Goal: Task Accomplishment & Management: Complete application form

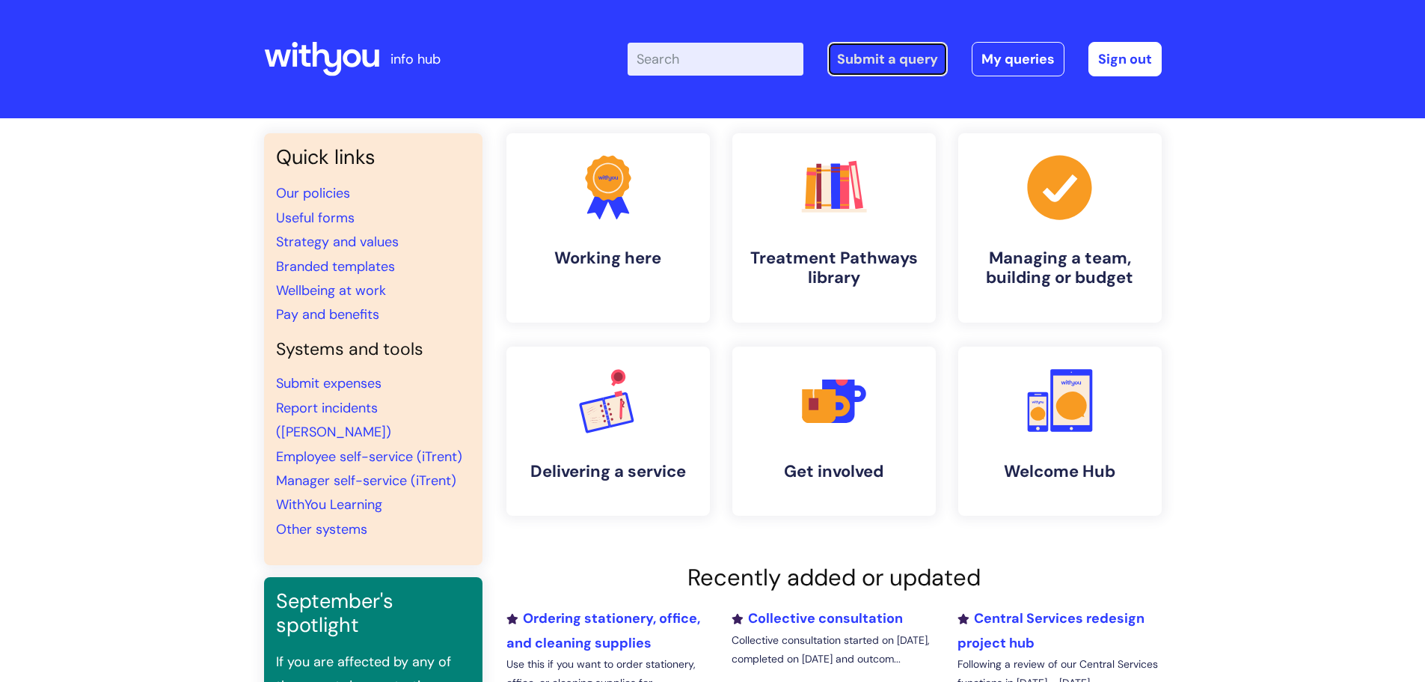
click at [877, 60] on link "Submit a query" at bounding box center [888, 59] width 120 height 34
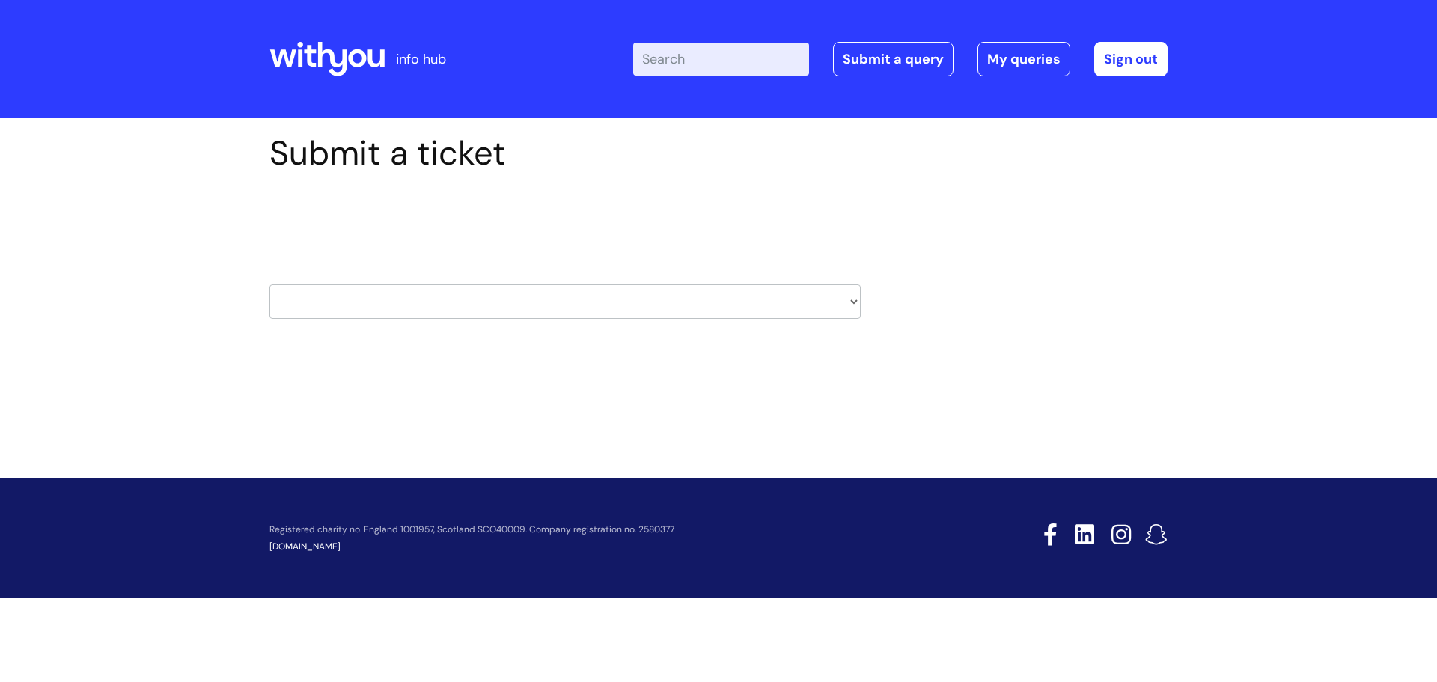
click at [534, 300] on select "HR / People IT and Support Clinical Drug Alerts Finance Accounts Data Support T…" at bounding box center [564, 301] width 591 height 34
select select "it_and_support"
click at [269, 284] on select "HR / People IT and Support Clinical Drug Alerts Finance Accounts Data Support T…" at bounding box center [564, 301] width 591 height 34
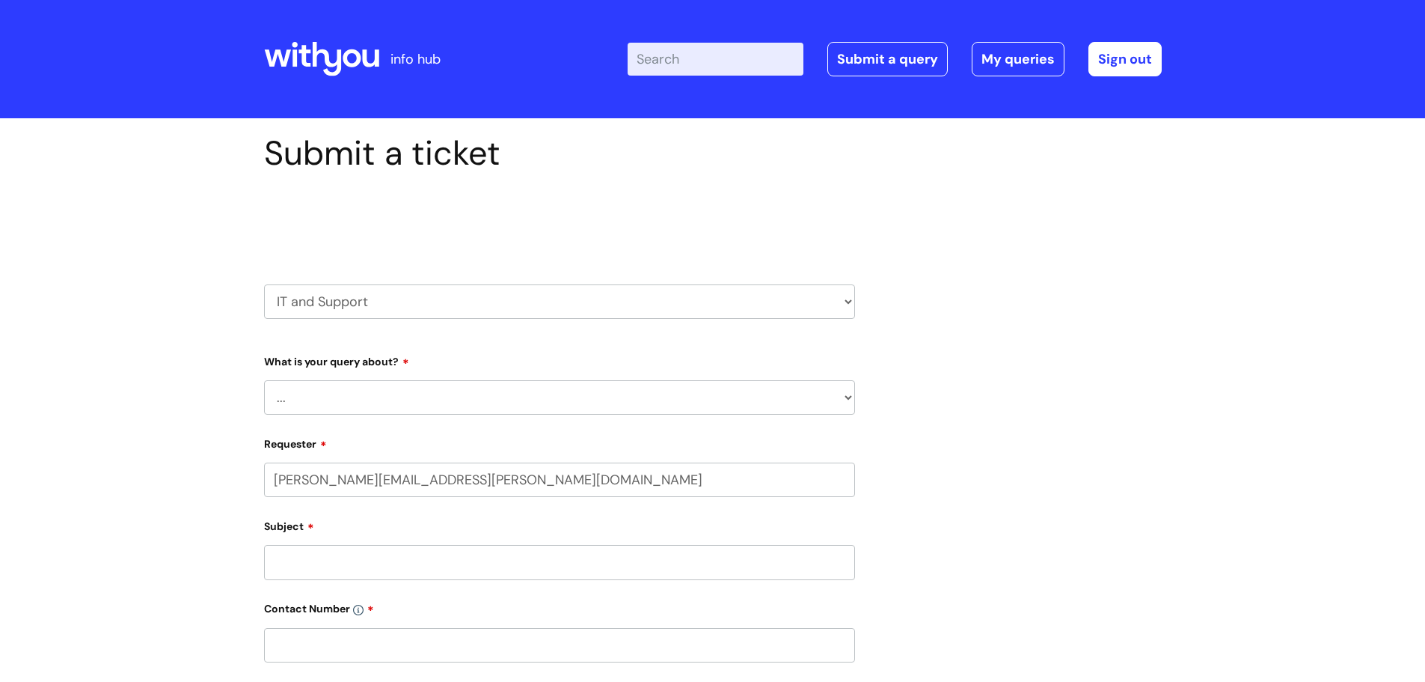
select select "80004286561"
click at [352, 389] on select "... Mobile Phone Reset & MFA Accounts, Starters and Leavers IT Hardware issue I…" at bounding box center [559, 397] width 591 height 34
select select "Something Else"
click at [264, 380] on select "... Mobile Phone Reset & MFA Accounts, Starters and Leavers IT Hardware issue I…" at bounding box center [559, 397] width 591 height 34
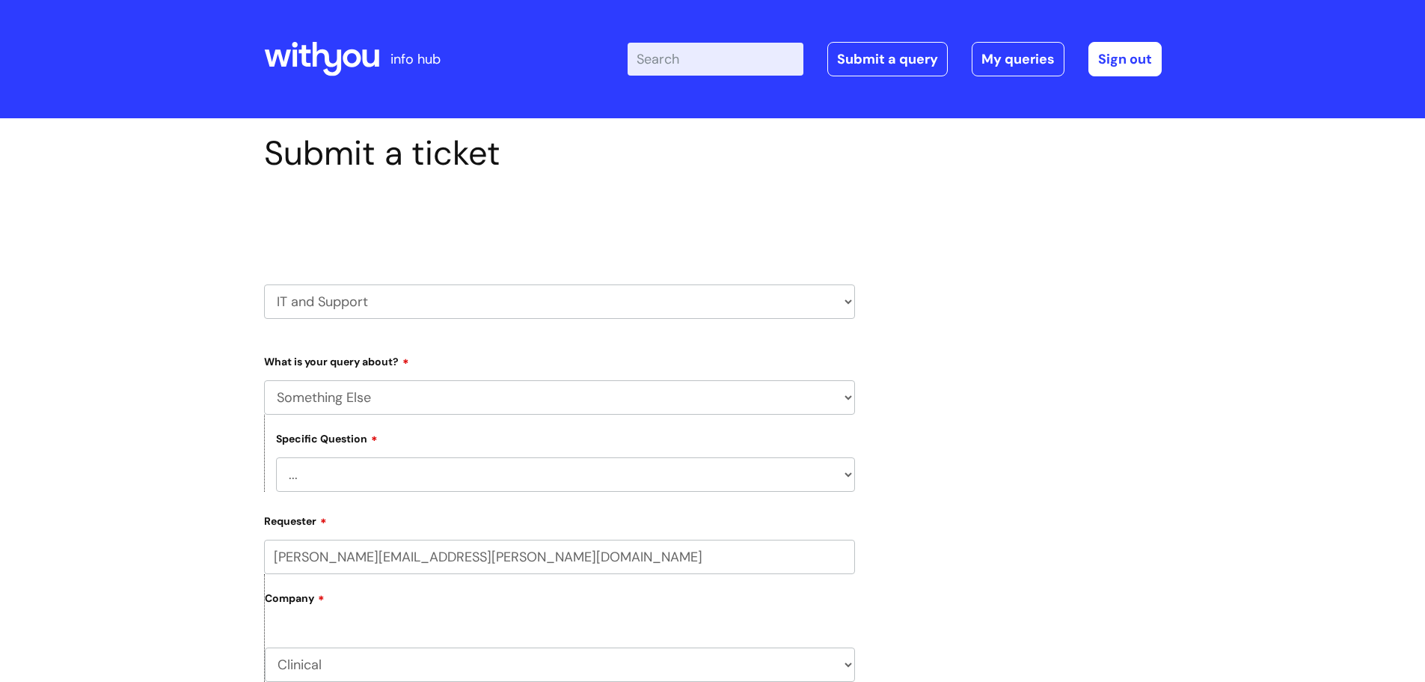
click at [396, 480] on select "... My problem is not listed" at bounding box center [565, 474] width 579 height 34
select select "My problem is not listed"
click at [276, 457] on select "... My problem is not listed" at bounding box center [565, 474] width 579 height 34
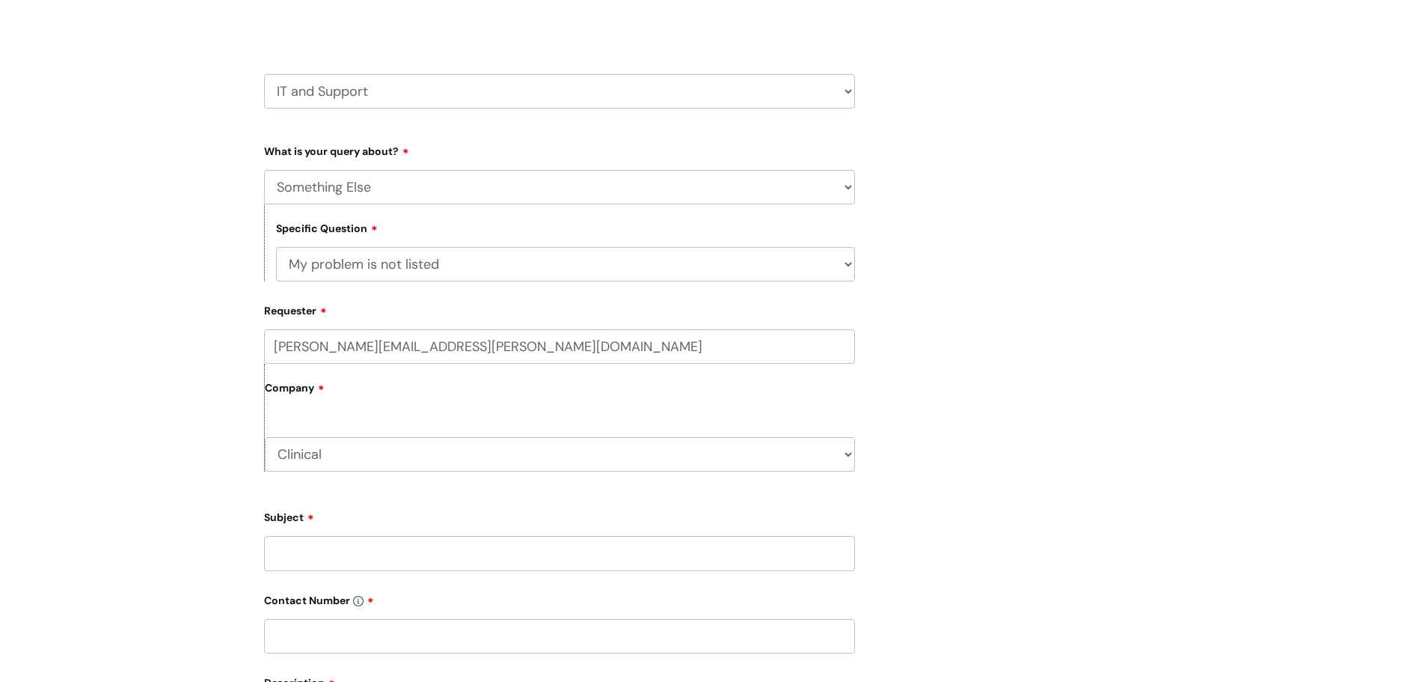
scroll to position [299, 0]
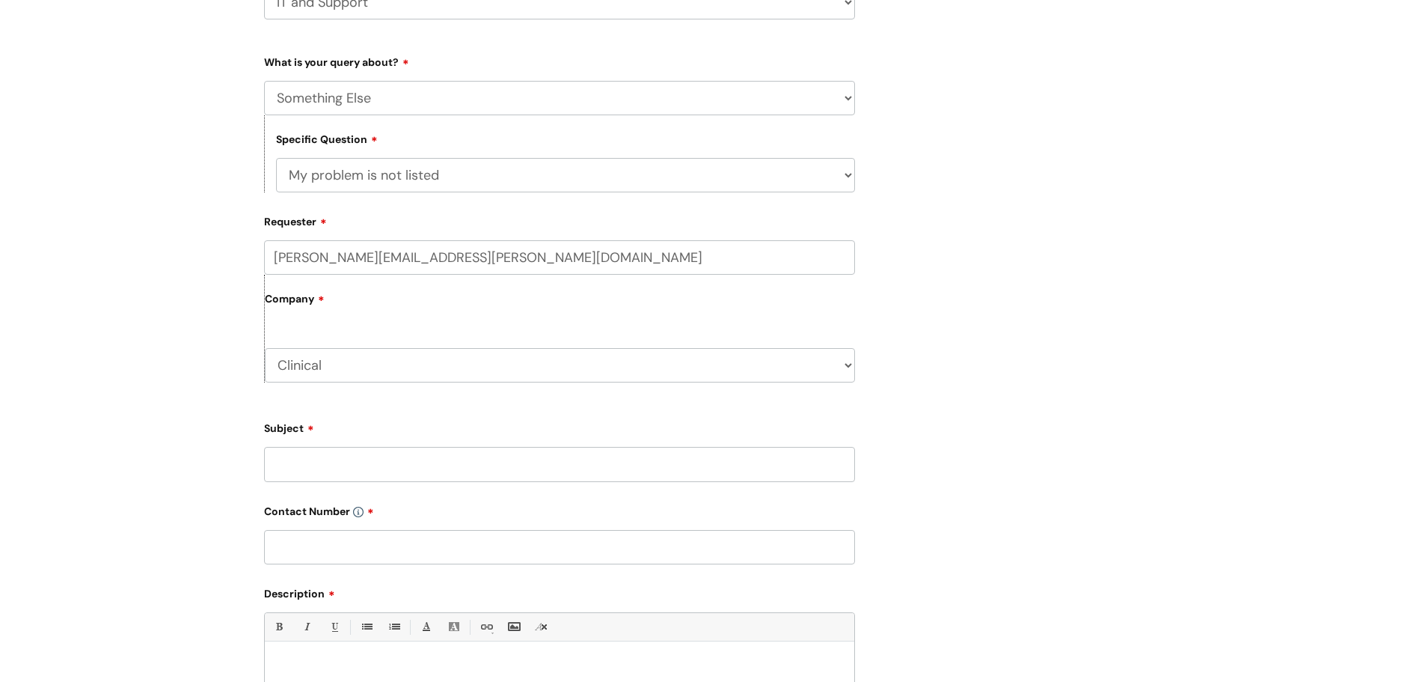
click at [321, 464] on input "Subject" at bounding box center [559, 464] width 591 height 34
type input "Psychology placement email"
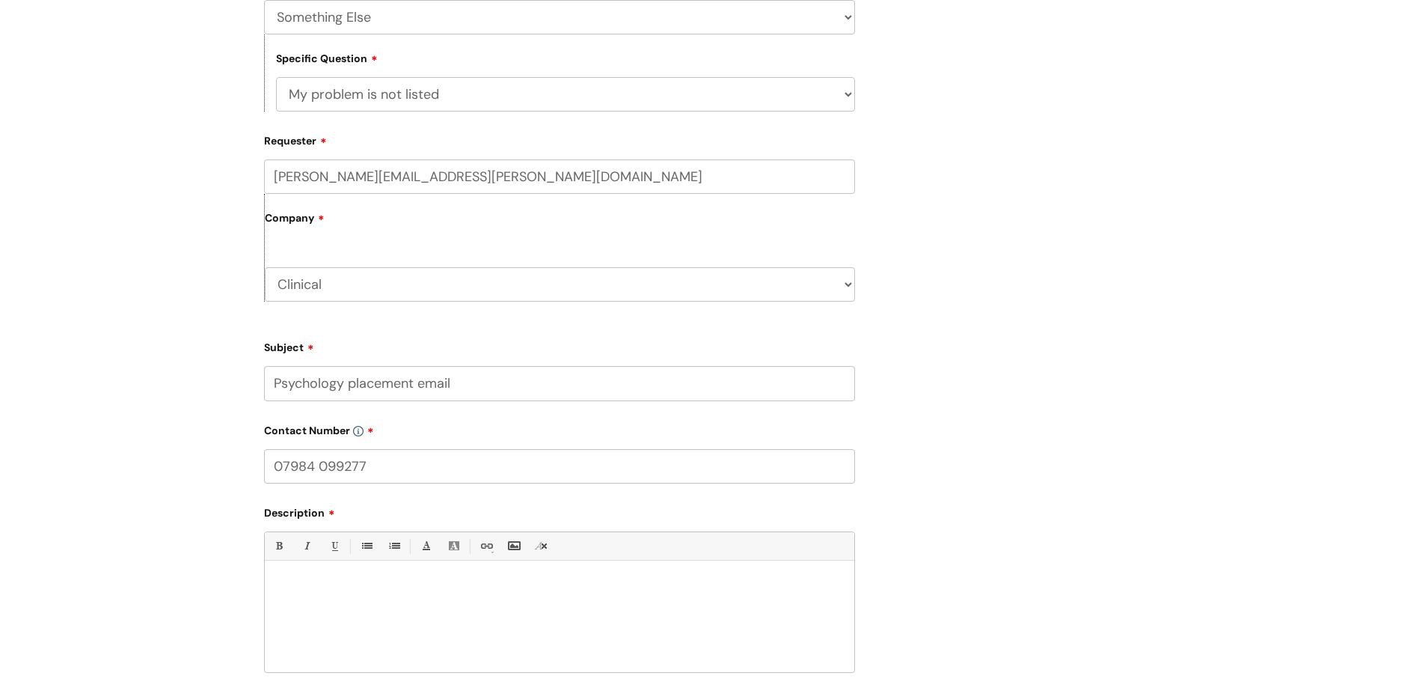
scroll to position [524, 0]
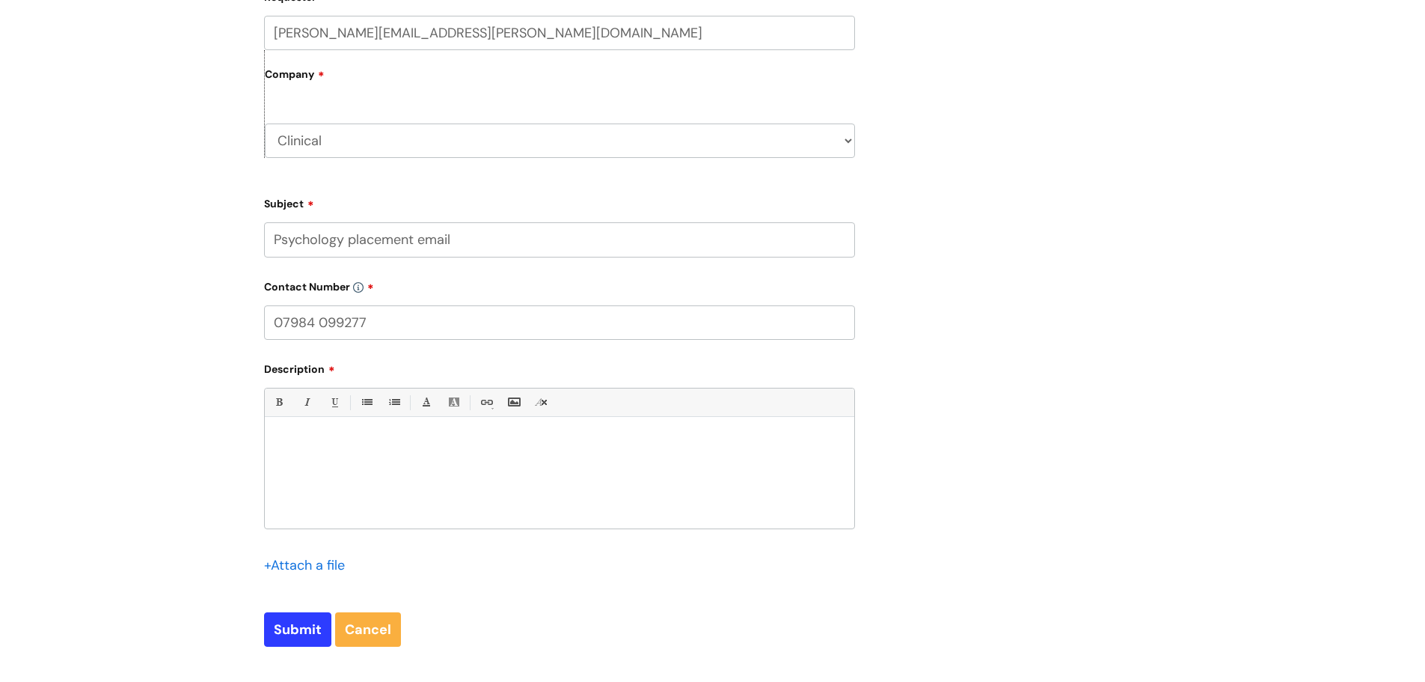
type input "07984 099277"
click at [302, 455] on div at bounding box center [560, 476] width 590 height 103
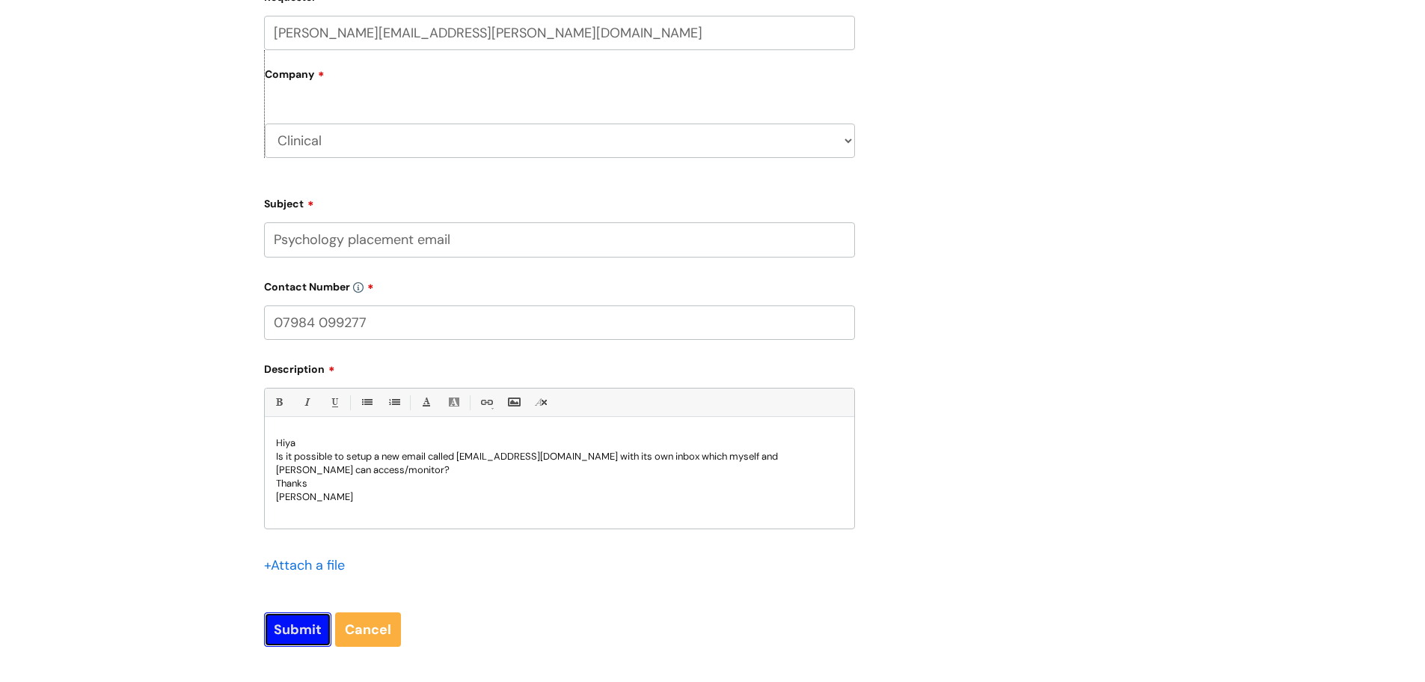
click at [296, 620] on input "Submit" at bounding box center [297, 629] width 67 height 34
type input "Please Wait..."
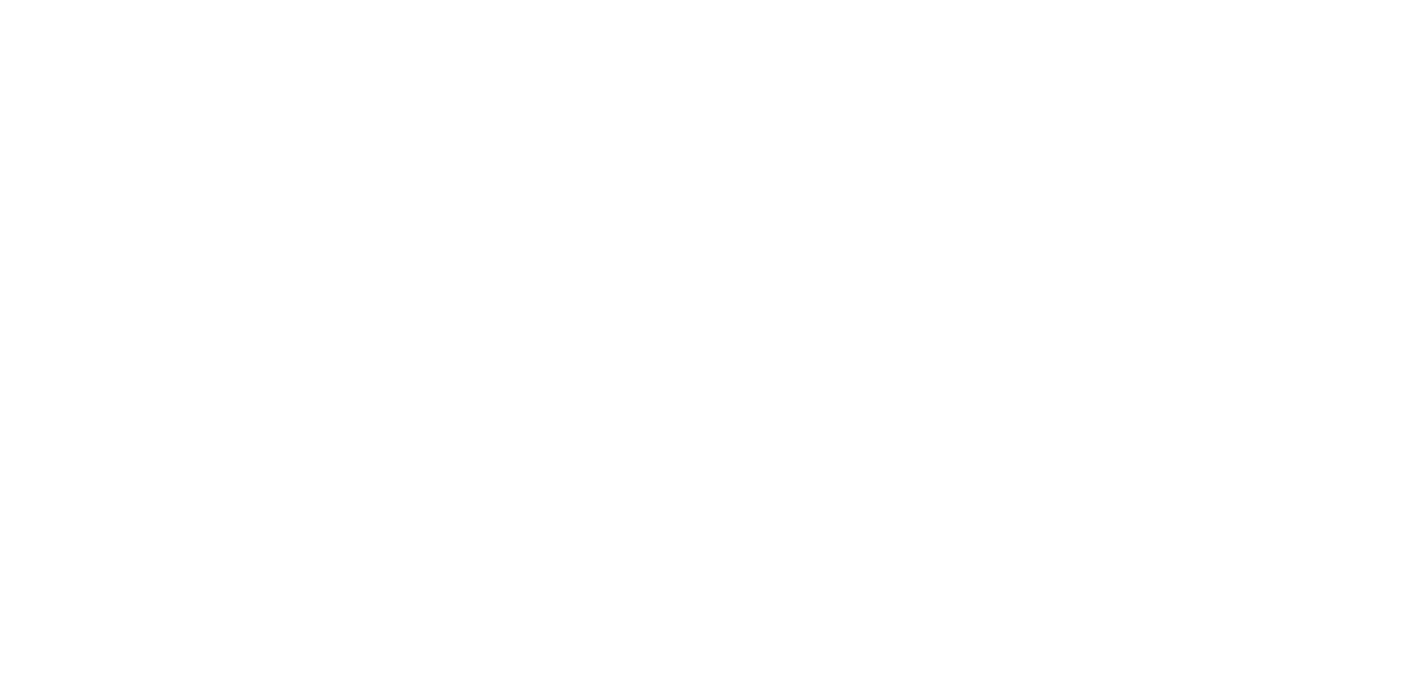
select select "Something Else"
select select "My problem is not listed"
